Goal: Task Accomplishment & Management: Manage account settings

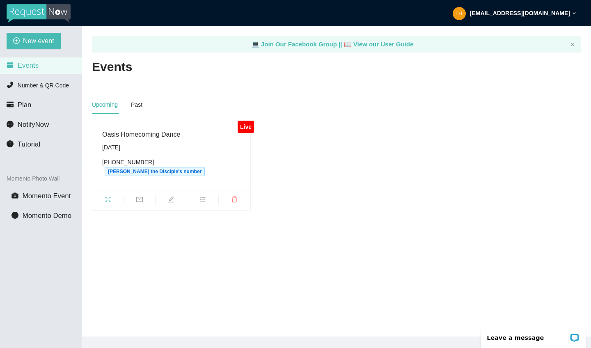
click at [533, 17] on div "[EMAIL_ADDRESS][DOMAIN_NAME]" at bounding box center [515, 13] width 124 height 26
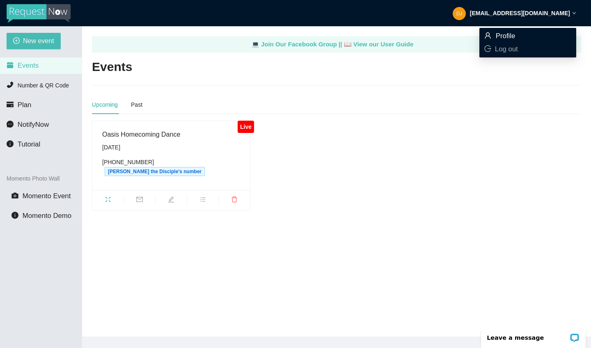
click at [517, 36] on span "Profile" at bounding box center [528, 36] width 87 height 9
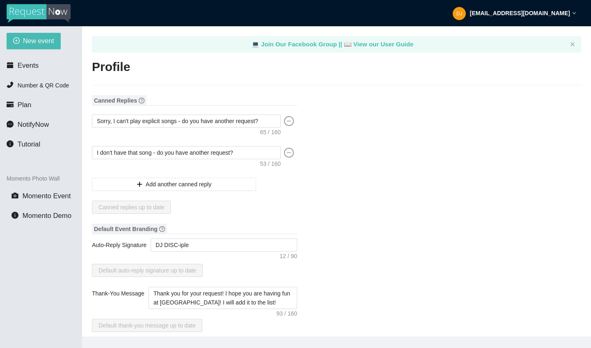
type textarea "[URL][DOMAIN_NAME]"
type input "[PERSON_NAME]"
type input "[PERSON_NAME] the Disciple"
type input "DJ"
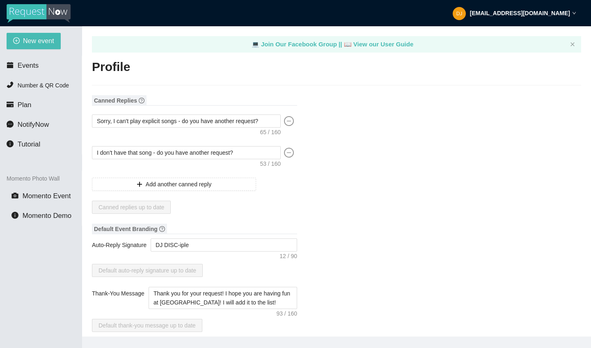
type input "[EMAIL_ADDRESS][DOMAIN_NAME]"
type input "[PHONE_NUMBER]"
click at [252, 154] on textarea "I don't have that song - do you have another request?" at bounding box center [186, 152] width 189 height 13
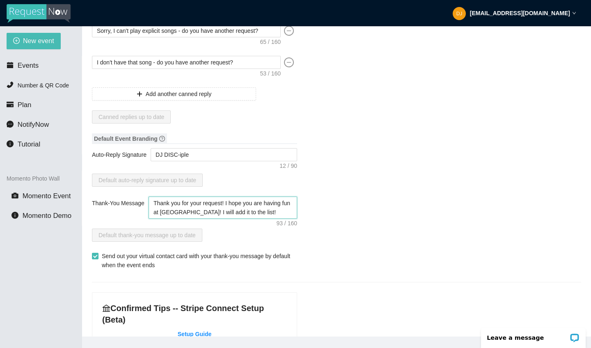
click at [202, 214] on textarea "Thank you for your request! I hope you are having fun at [GEOGRAPHIC_DATA]! I w…" at bounding box center [223, 208] width 149 height 22
drag, startPoint x: 198, startPoint y: 212, endPoint x: 192, endPoint y: 212, distance: 5.7
click at [192, 212] on textarea "Thank you for your request! I hope you are having fun at [GEOGRAPHIC_DATA]! I w…" at bounding box center [223, 208] width 149 height 22
drag, startPoint x: 261, startPoint y: 214, endPoint x: 237, endPoint y: 205, distance: 25.3
click at [232, 205] on textarea "Thank you for your request! I hope you are having fun at [GEOGRAPHIC_DATA]! I w…" at bounding box center [223, 208] width 149 height 22
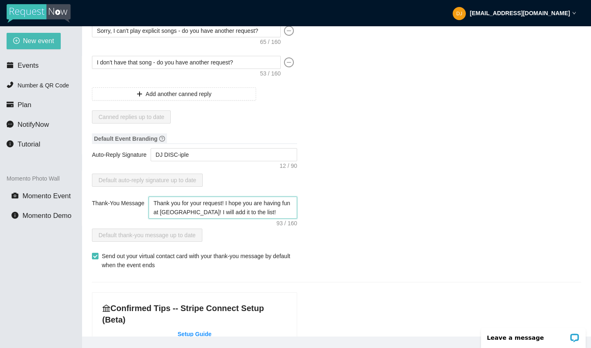
type textarea "Thank you for your request! I h"
type textarea "Thank you for your request! I ho"
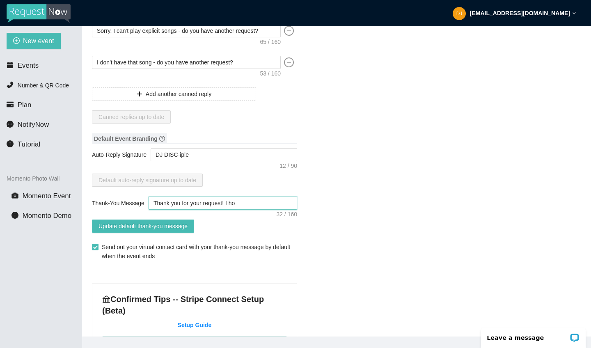
type textarea "Thank you for your request! I h"
type textarea "Thank you for your request! I ho"
type textarea "Thank you for your request! I hop"
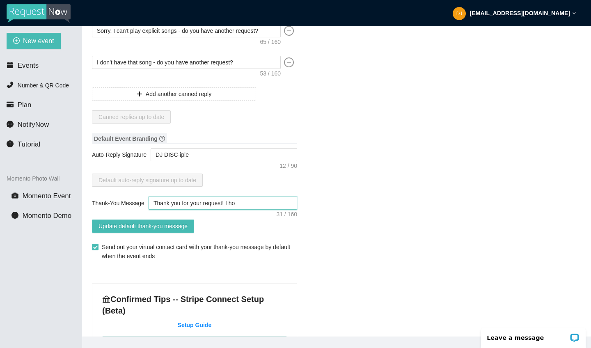
type textarea "Thank you for your request! I hop"
type textarea "Thank you for your request! I hope"
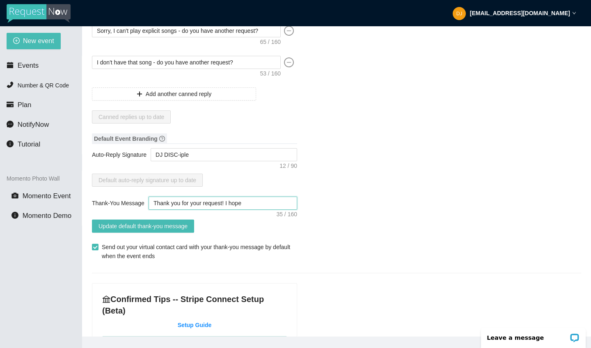
type textarea "Thank you for your request! I hope y"
type textarea "Thank you for your request! I hope yo"
type textarea "Thank you for your request! I hope you"
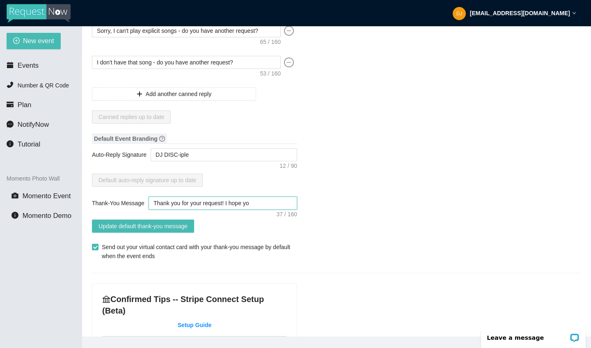
type textarea "Thank you for your request! I hope you"
type textarea "Thank you for your request! I hope you a"
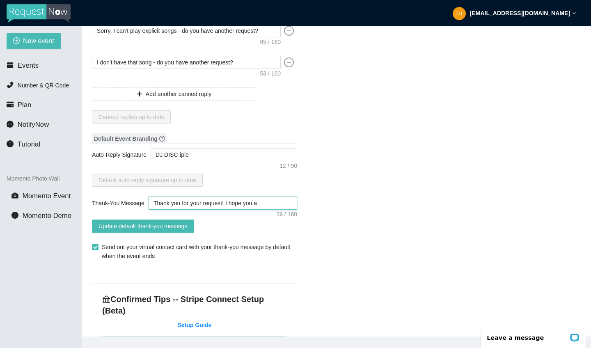
type textarea "Thank you for your request! I hope you ar"
type textarea "Thank you for your request! I hope you are"
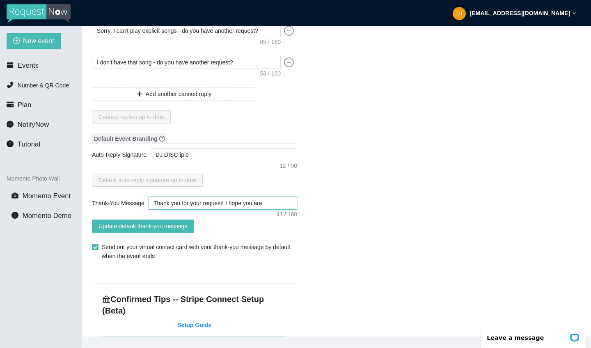
type textarea "Thank you for your request! I hope you are"
type textarea "Thank you for your request! I hope you are g"
type textarea "Thank you for your request! I hope you are"
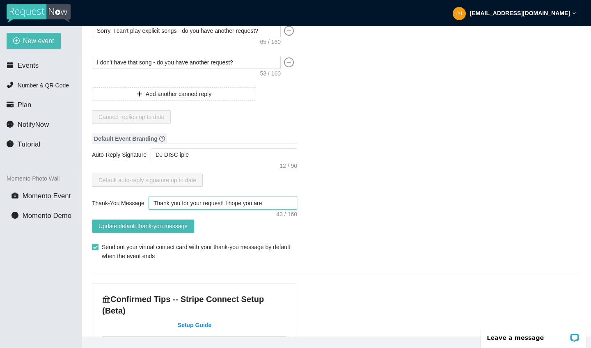
type textarea "Thank you for your request! I hope you are h"
type textarea "Thank you for your request! I hope you are ha"
type textarea "Thank you for your request! I hope you are hav"
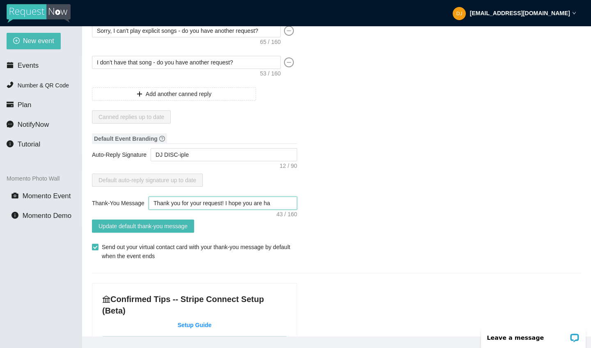
type textarea "Thank you for your request! I hope you are hav"
type textarea "Thank you for your request! I hope you are havi"
type textarea "Thank you for your request! I hope you are havin"
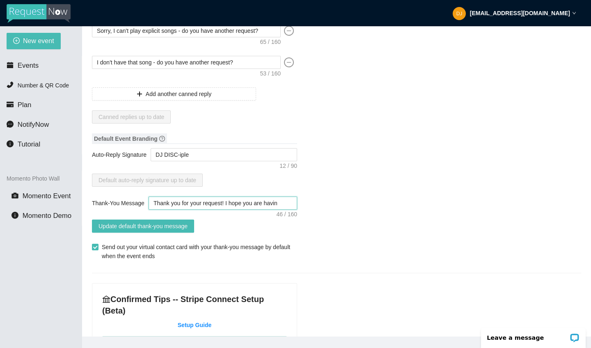
type textarea "Thank you for your request! I hope you are having"
type textarea "Thank you for your request! I hope you are having a"
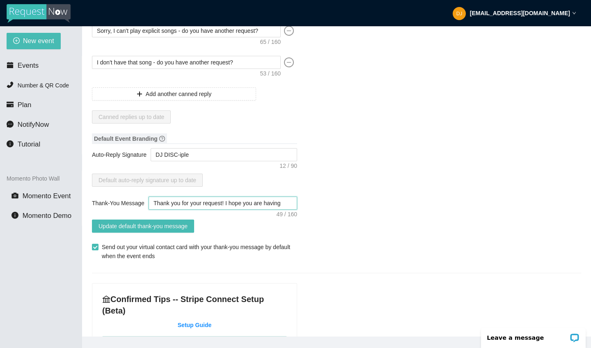
type textarea "Thank you for your request! I hope you are having a"
type textarea "Thank you for your request! I hope you are having a g"
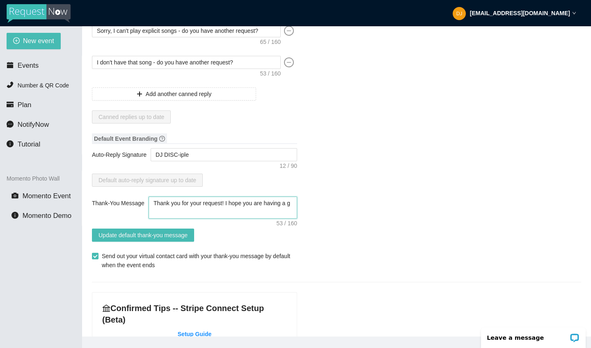
type textarea "Thank you for your request! I hope you are having a gr"
type textarea "Thank you for your request! I hope you are having a gre"
type textarea "Thank you for your request! I hope you are having a grea"
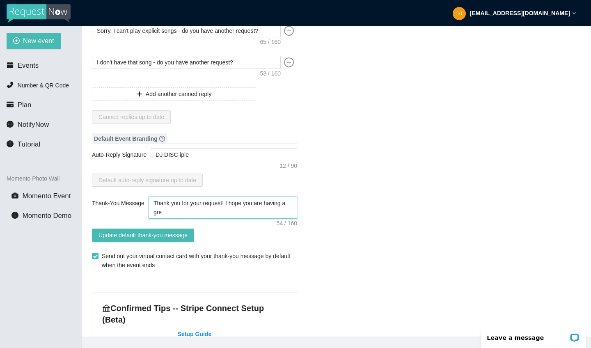
type textarea "Thank you for your request! I hope you are having a grea"
type textarea "Thank you for your request! I hope you are having a great"
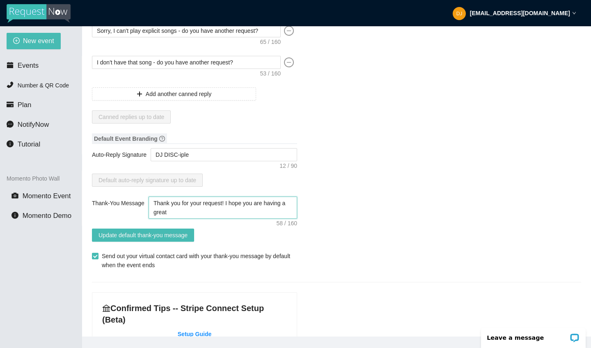
type textarea "Thank you for your request! I hope you are having a great t"
type textarea "Thank you for your request! I hope you are having a great ti"
type textarea "Thank you for your request! I hope you are having a great [PERSON_NAME]"
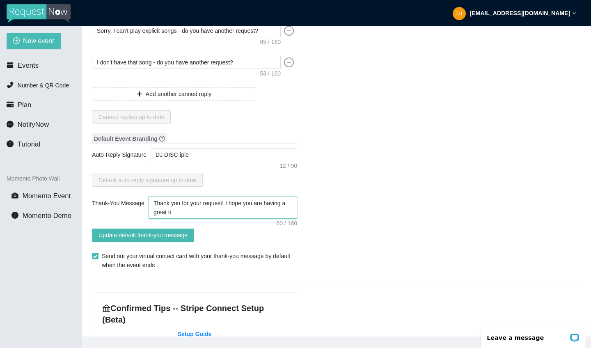
type textarea "Thank you for your request! I hope you are having a great [PERSON_NAME]"
type textarea "Thank you for your request! I hope you are having a great time"
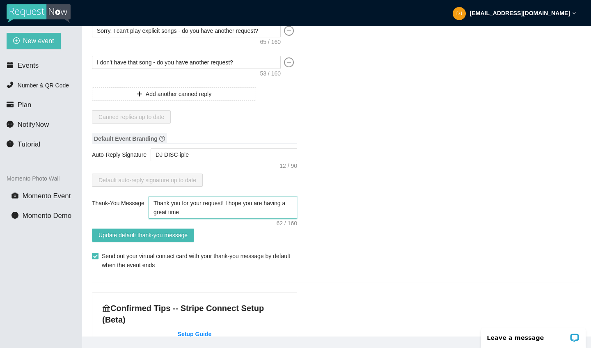
type textarea "Thank you for your request! I hope you are having a great time a"
type textarea "Thank you for your request! I hope you are having a great time at"
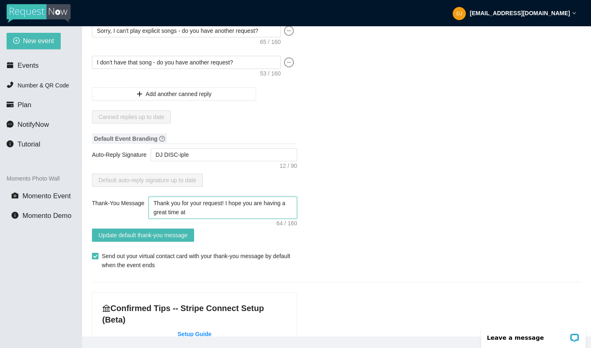
type textarea "Thank you for your request! I hope you are having a great time at"
type textarea "Thank you for your request! I hope you are having a great time at H"
type textarea "Thank you for your request! I hope you are having a great time at [GEOGRAPHIC_D…"
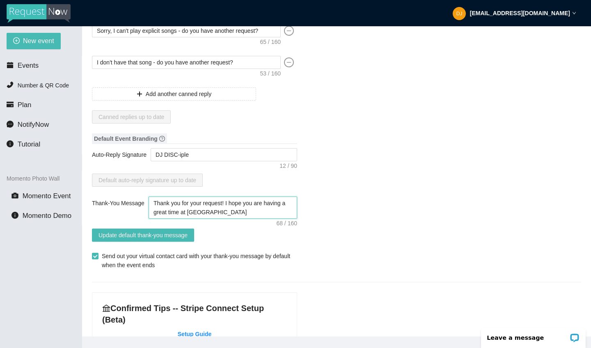
type textarea "Thank you for your request! I hope you are having a great time at [GEOGRAPHIC_D…"
type textarea "Thank you for your request! I hope you are having a great time at Home"
type textarea "Thank you for your request! I hope you are having a great time at [GEOGRAPHIC_D…"
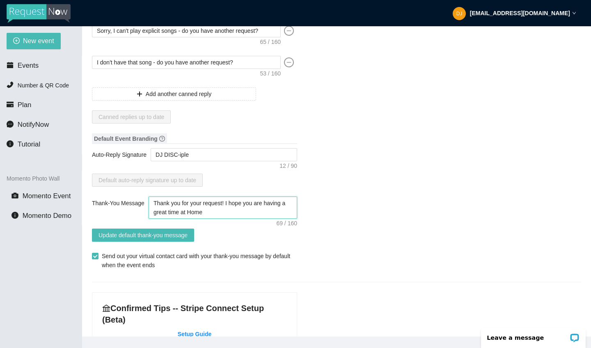
type textarea "Thank you for your request! I hope you are having a great time at [GEOGRAPHIC_D…"
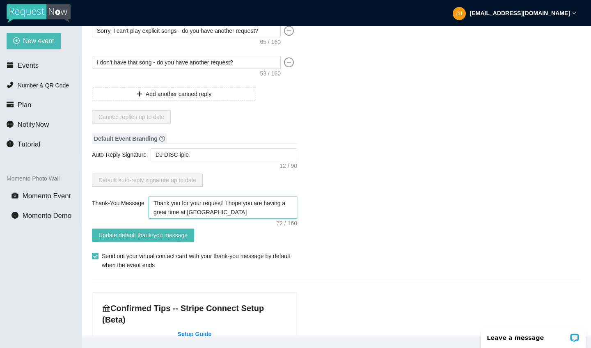
type textarea "Thank you for your request! I hope you are having a great time at [GEOGRAPHIC_D…"
type textarea "Thank you for your request! I hope you are having a great time at Homecoing"
type textarea "Thank you for your request! I hope you are having a great time at [GEOGRAPHIC_D…"
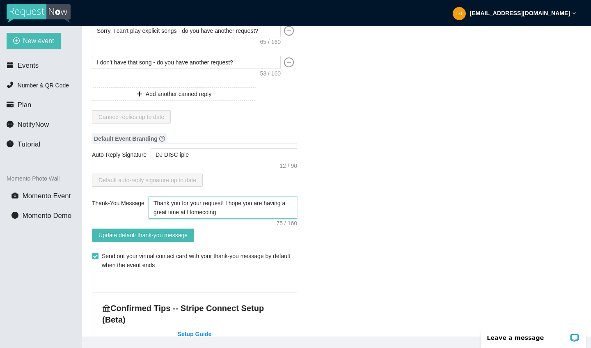
type textarea "Thank you for your request! I hope you are having a great time at [GEOGRAPHIC_D…"
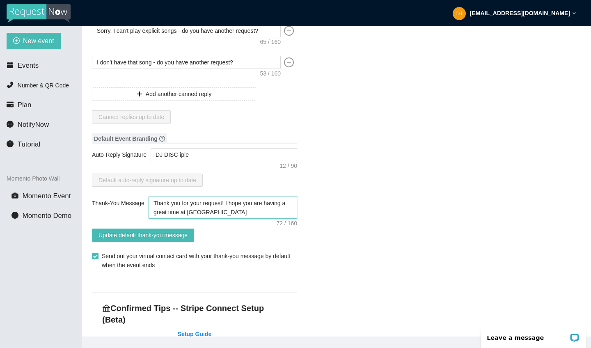
type textarea "Thank you for your request! I hope you are having a great time at Homecom"
type textarea "Thank you for your request! I hope you are having a great time at Homecomi"
type textarea "Thank you for your request! I hope you are having a great time at Homecomig"
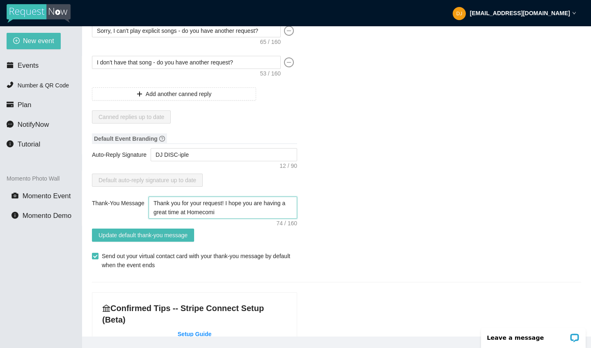
type textarea "Thank you for your request! I hope you are having a great time at Homecomig"
type textarea "Thank you for your request! I hope you are having a great time at Homecomi"
type textarea "Thank you for your request! I hope you are having a great time at Homecomin"
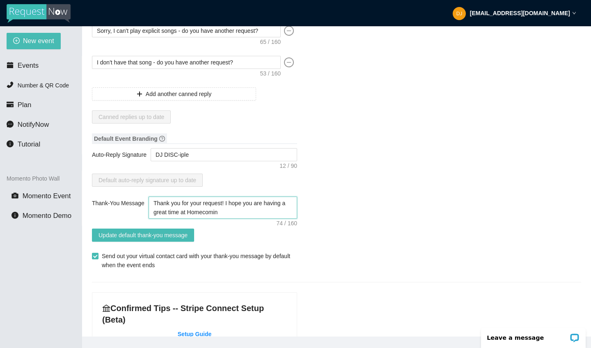
type textarea "Thank you for your request! I hope you are having a great time at Homecoming"
type textarea "Thank you for your request! I hope you are having a great time at Homecoming I"
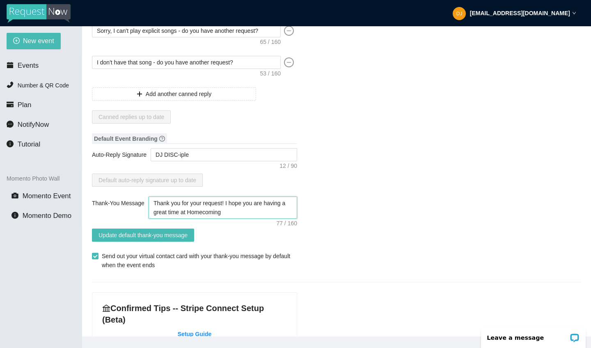
type textarea "Thank you for your request! I hope you are having a great time at Homecoming I"
type textarea "Thank you for your request! I hope you are having a great time at Homecoming I w"
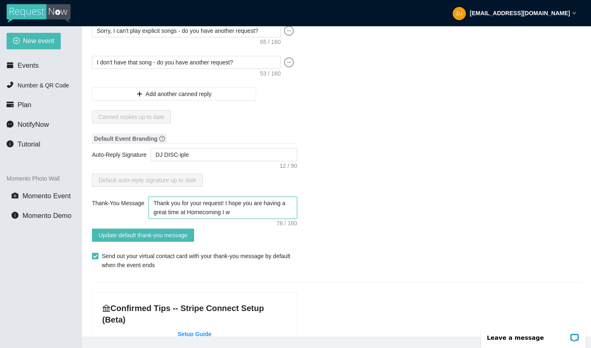
type textarea "Thank you for your request! I hope you are having a great time at Homecoming I …"
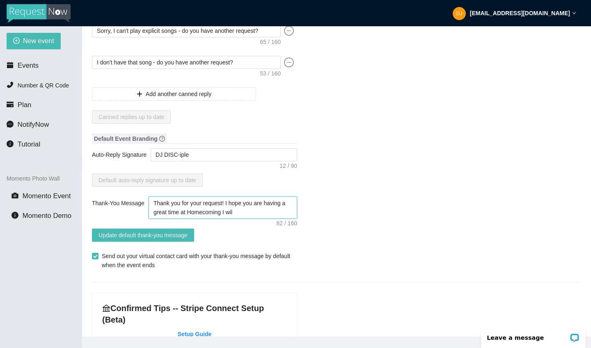
type textarea "Thank you for your request! I hope you are having a great time at Homecoming I …"
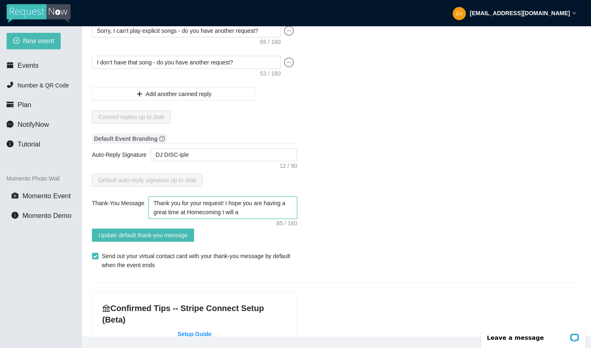
type textarea "Thank you for your request! I hope you are having a great time at Homecoming I …"
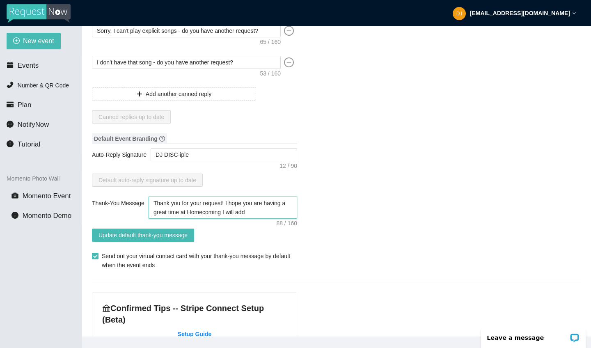
type textarea "Thank you for your request! I hope you are having a great time at Homecoming I …"
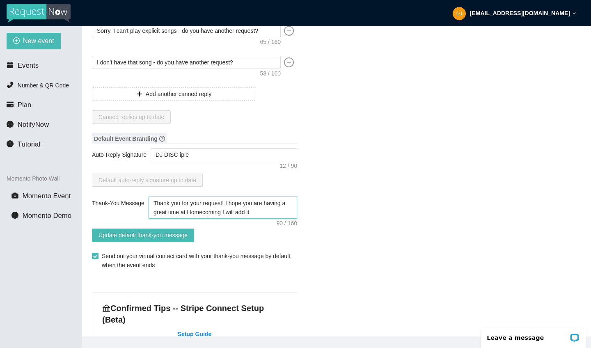
type textarea "Thank you for your request! I hope you are having a great time at Homecoming I …"
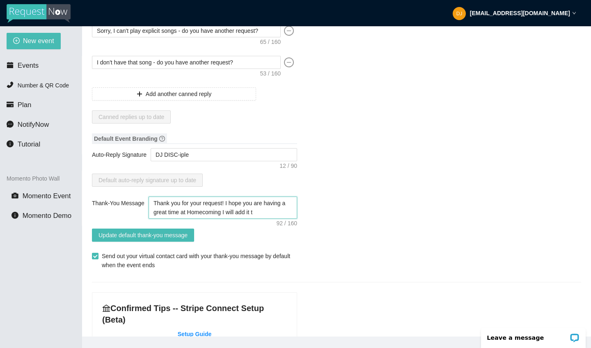
type textarea "Thank you for your request! I hope you are having a great time at Homecoming I …"
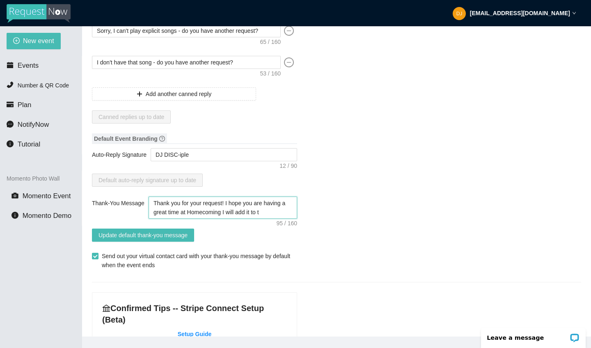
type textarea "Thank you for your request! I hope you are having a great time at Homecoming I …"
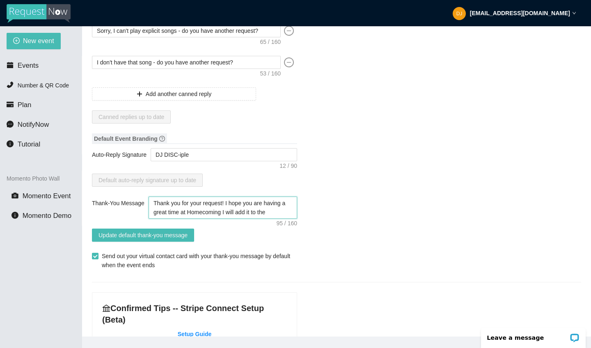
type textarea "Thank you for your request! I hope you are having a great time at Homecoming I …"
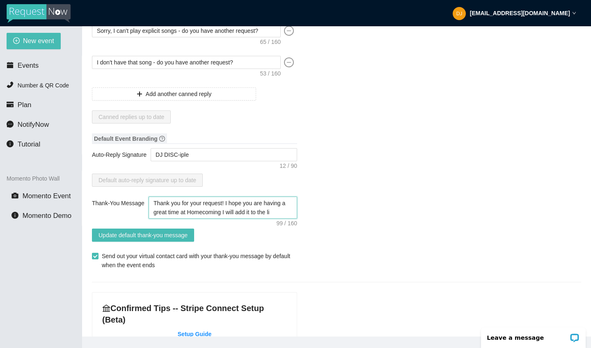
type textarea "Thank you for your request! I hope you are having a great time at Homecoming I …"
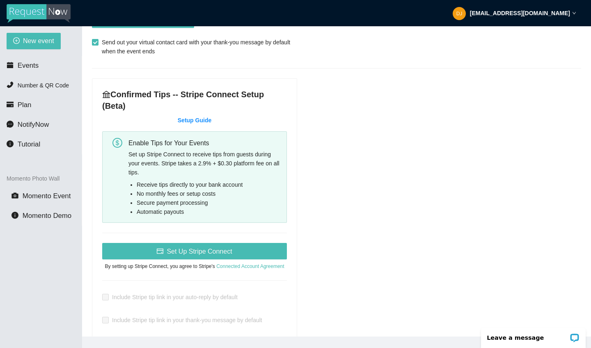
scroll to position [0, 0]
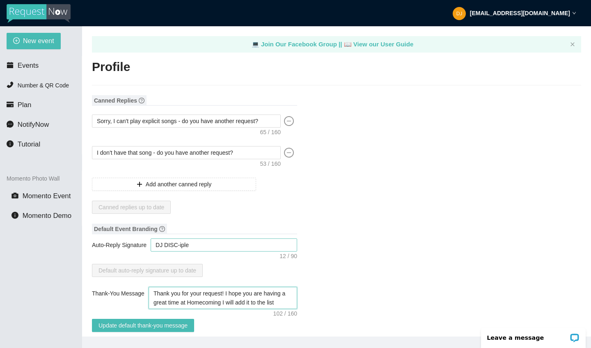
type textarea "Thank you for your request! I hope you are having a great time at Homecoming I …"
drag, startPoint x: 180, startPoint y: 245, endPoint x: 98, endPoint y: 247, distance: 81.8
click at [99, 246] on div "Auto-Reply Signature DJ DISC-iple" at bounding box center [194, 245] width 205 height 13
click at [221, 250] on textarea "DJ DISC-iple" at bounding box center [224, 245] width 147 height 13
drag, startPoint x: 214, startPoint y: 249, endPoint x: 164, endPoint y: 244, distance: 50.4
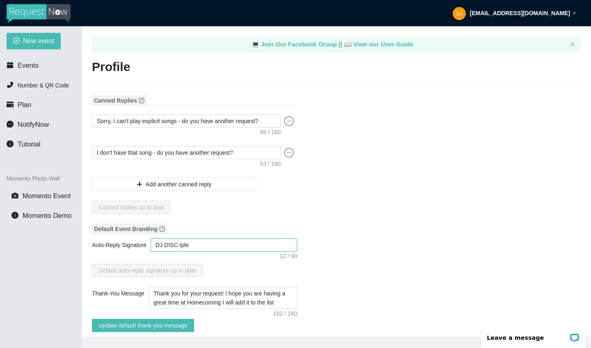
click at [164, 244] on textarea "DJ DISC-iple" at bounding box center [224, 245] width 147 height 13
type textarea "DJR"
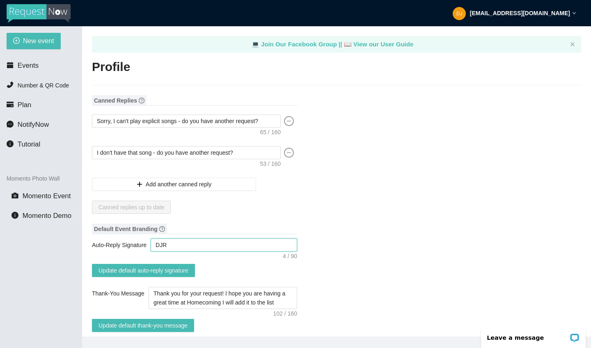
type textarea "DJR"
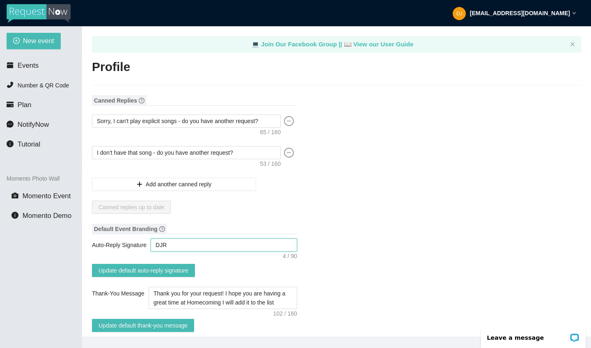
type textarea "DJR"
type textarea "DJ"
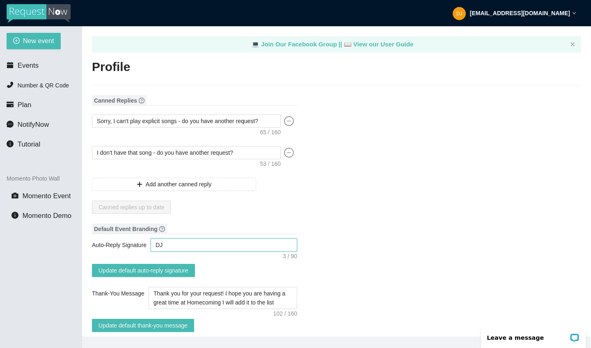
type textarea "DJ R"
type textarea "DJ Ro"
type textarea "DJ [PERSON_NAME]"
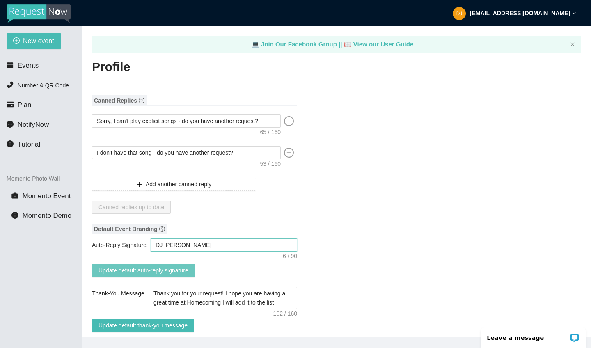
type textarea "DJ [PERSON_NAME]"
click at [189, 273] on span "Update default auto-reply signature" at bounding box center [144, 270] width 90 height 9
type textarea "Thank you for your request! I hope you are having fun at [GEOGRAPHIC_DATA]! I w…"
click at [16, 68] on span "Events" at bounding box center [23, 65] width 32 height 7
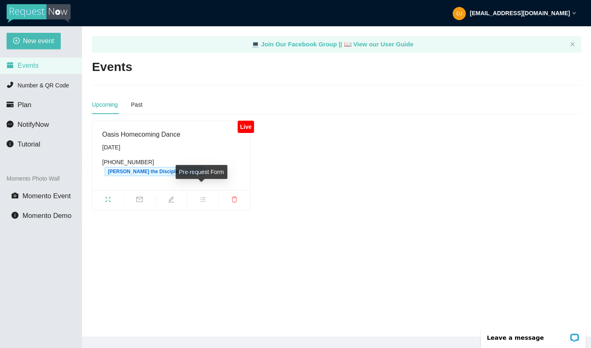
click at [205, 196] on icon "bars" at bounding box center [203, 199] width 7 height 7
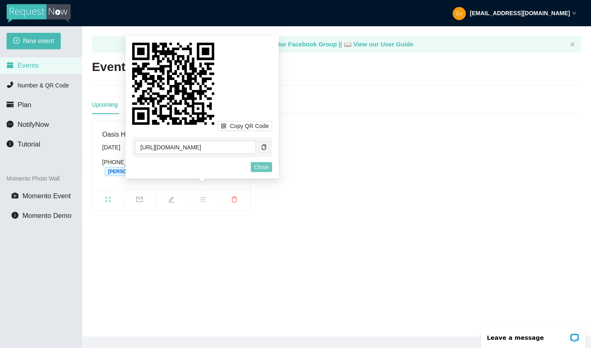
click at [258, 166] on span "Close" at bounding box center [261, 167] width 15 height 9
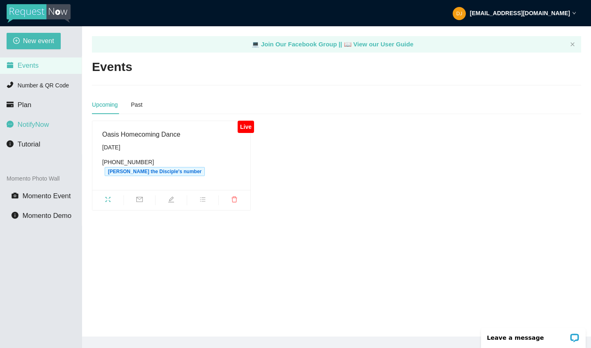
click at [32, 125] on span "NotifyNow" at bounding box center [33, 125] width 31 height 8
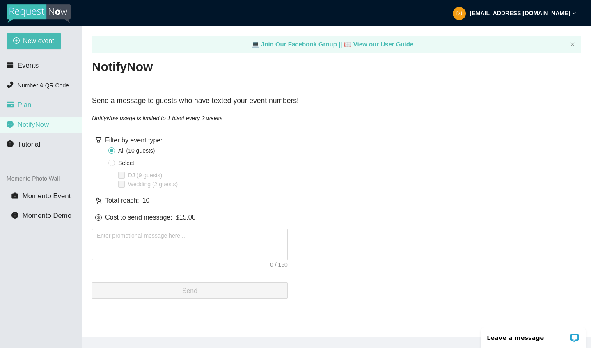
click at [28, 103] on span "Plan" at bounding box center [25, 105] width 14 height 8
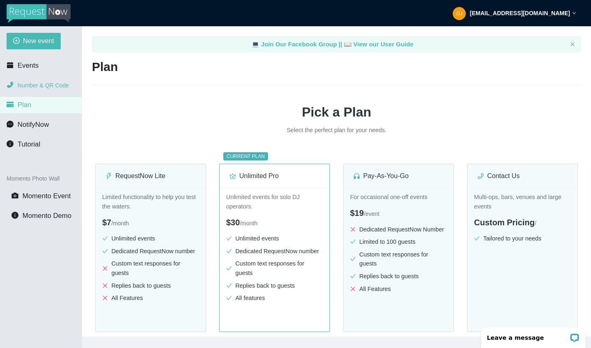
click at [48, 87] on span "Number & QR Code" at bounding box center [43, 85] width 51 height 7
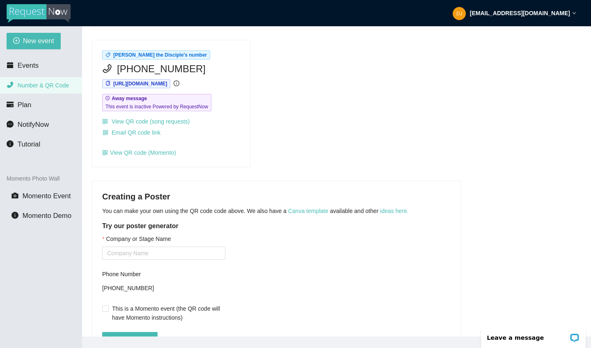
scroll to position [106, 0]
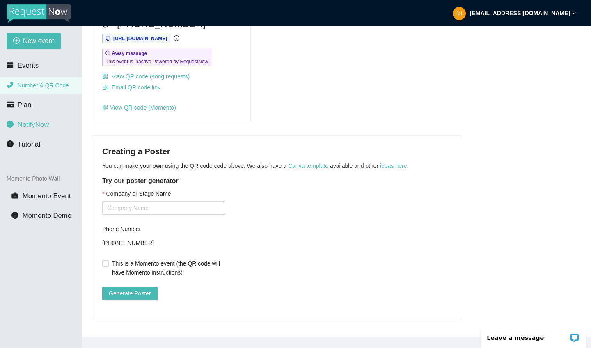
click at [33, 126] on span "NotifyNow" at bounding box center [33, 125] width 31 height 8
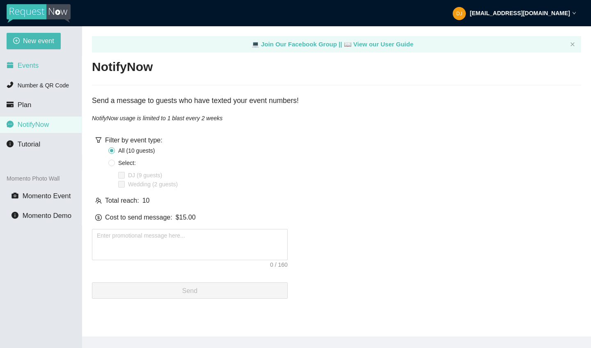
click at [32, 66] on span "Events" at bounding box center [28, 66] width 21 height 8
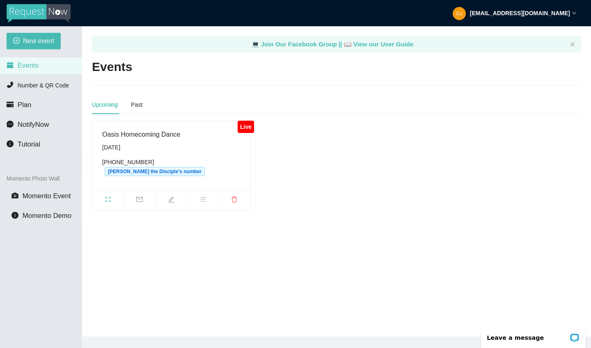
click at [143, 135] on div "Oasis Homecoming Dance" at bounding box center [171, 134] width 138 height 10
click at [108, 196] on icon "fullscreen" at bounding box center [108, 199] width 7 height 7
click at [49, 15] on img at bounding box center [39, 13] width 64 height 19
click at [42, 15] on img at bounding box center [39, 13] width 64 height 19
